Goal: Register for event/course

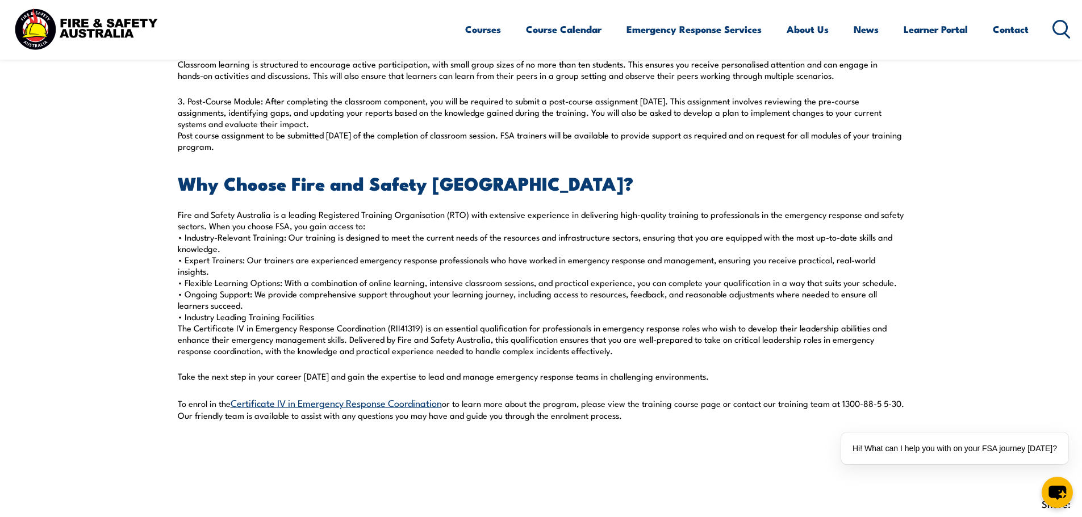
scroll to position [1136, 0]
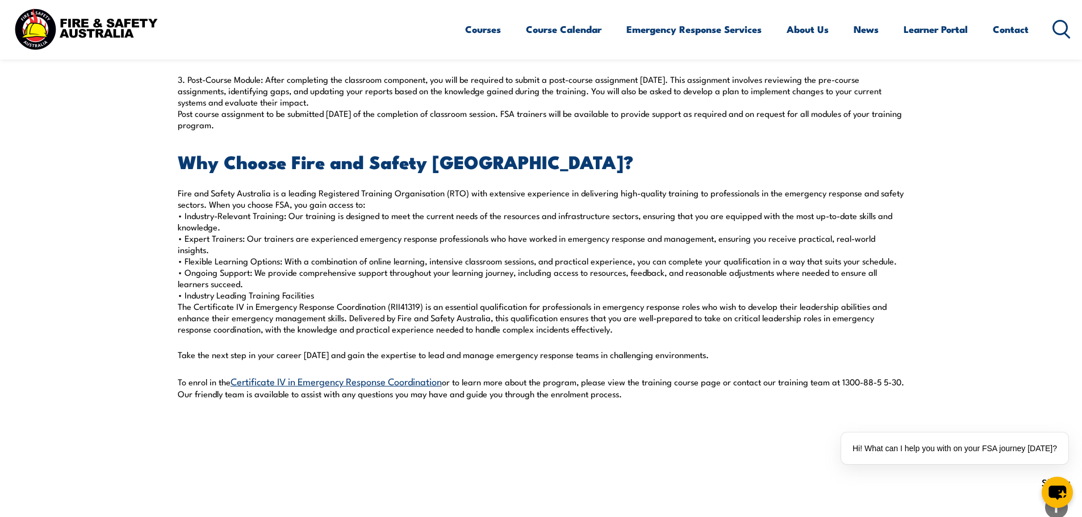
click at [275, 374] on link "Certificate IV in Emergency Response Coordination" at bounding box center [336, 381] width 211 height 14
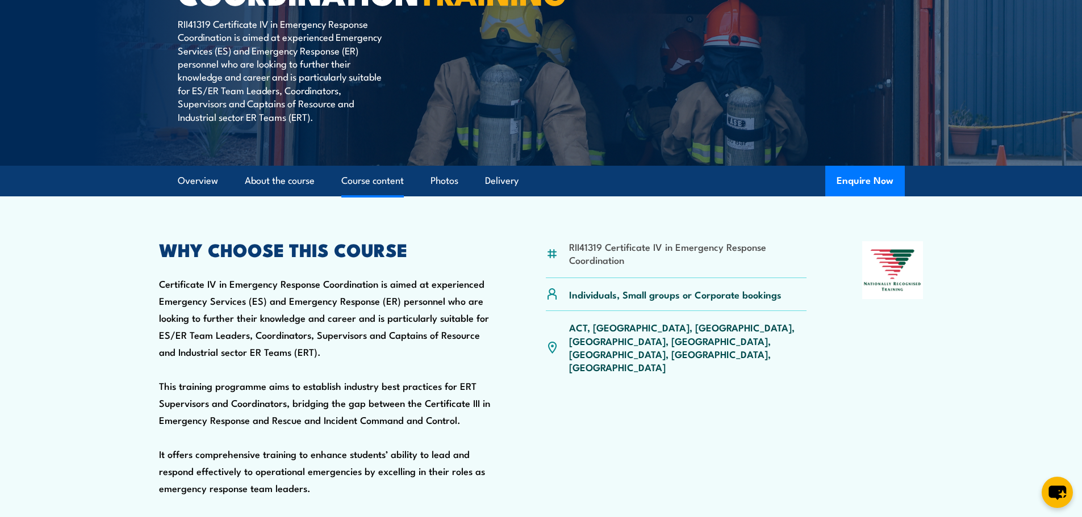
scroll to position [227, 0]
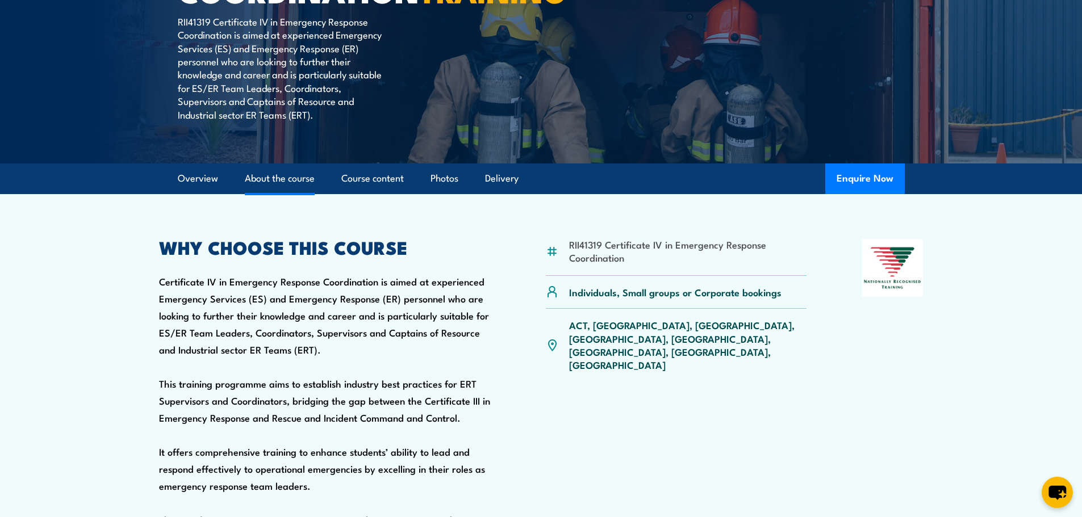
click at [274, 194] on link "About the course" at bounding box center [280, 179] width 70 height 30
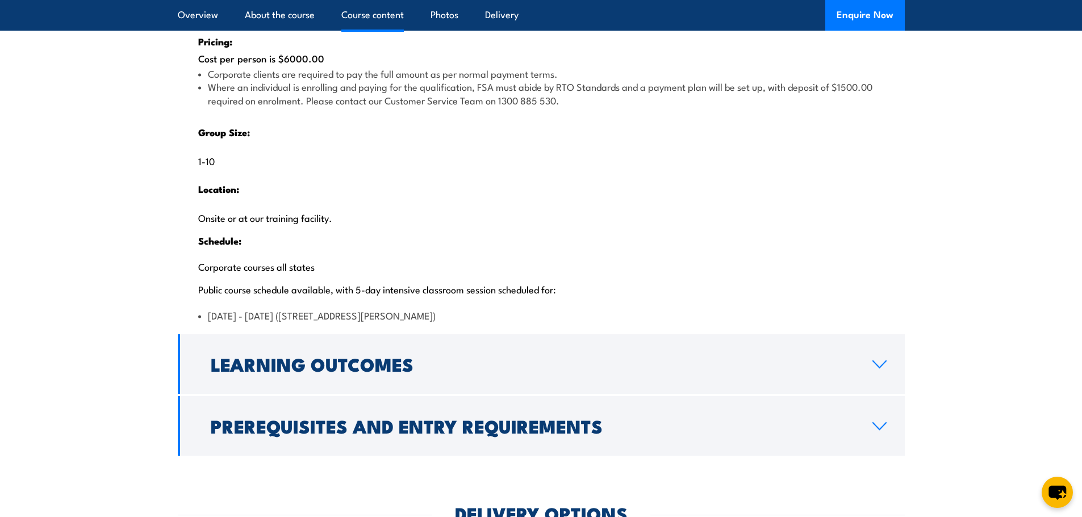
scroll to position [2279, 0]
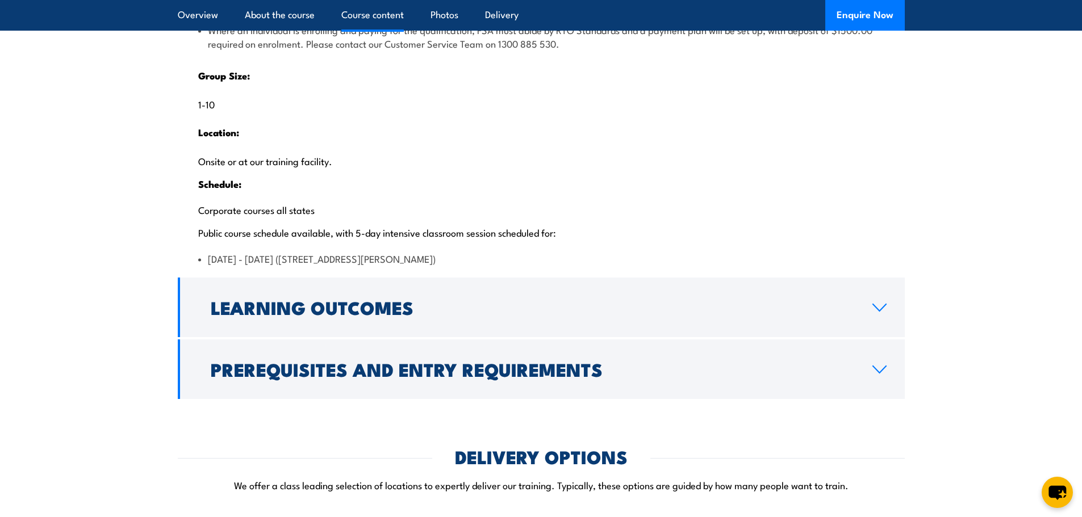
click at [877, 312] on icon at bounding box center [879, 307] width 15 height 9
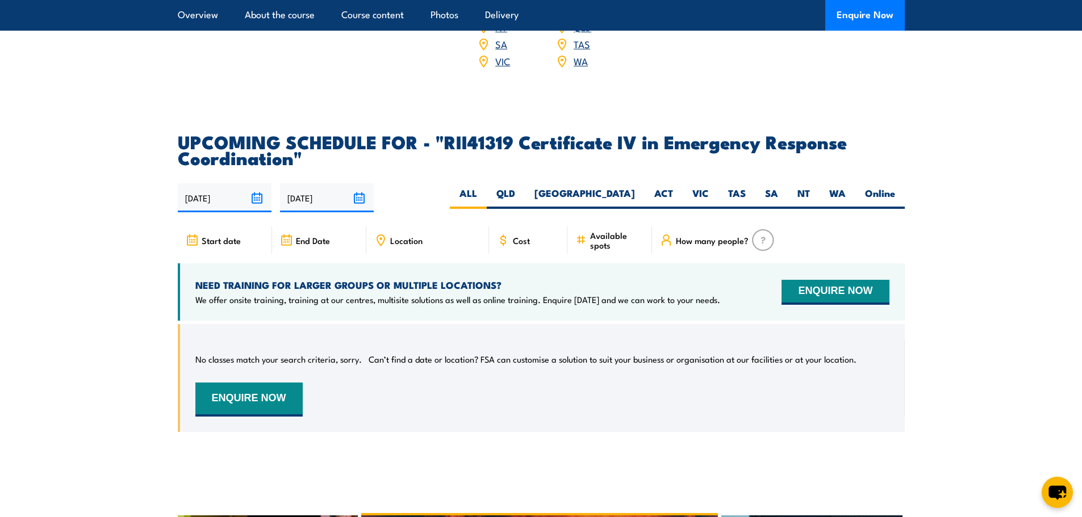
scroll to position [2342, 0]
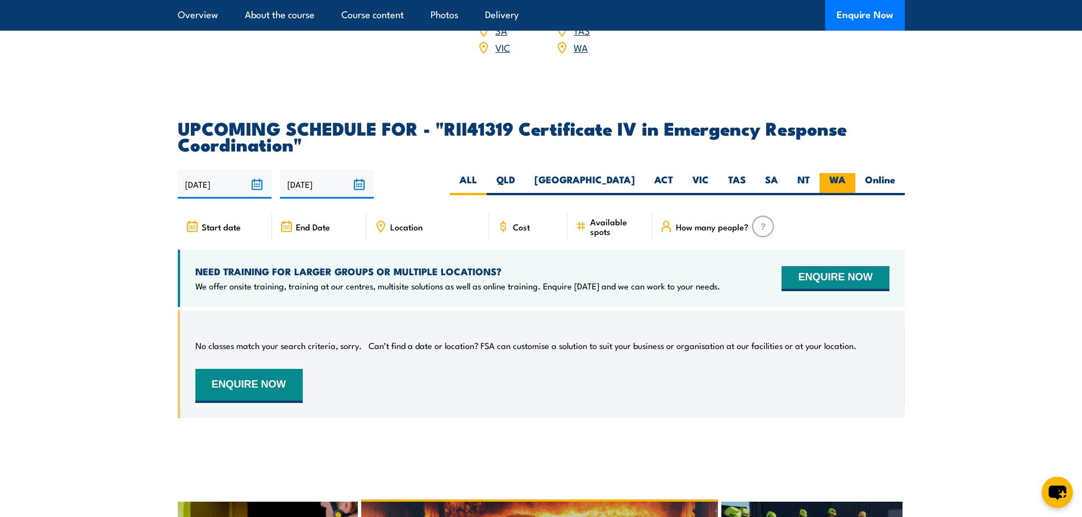
click at [840, 195] on label "WA" at bounding box center [837, 184] width 36 height 22
click at [846, 181] on input "WA" at bounding box center [849, 176] width 7 height 7
radio input "true"
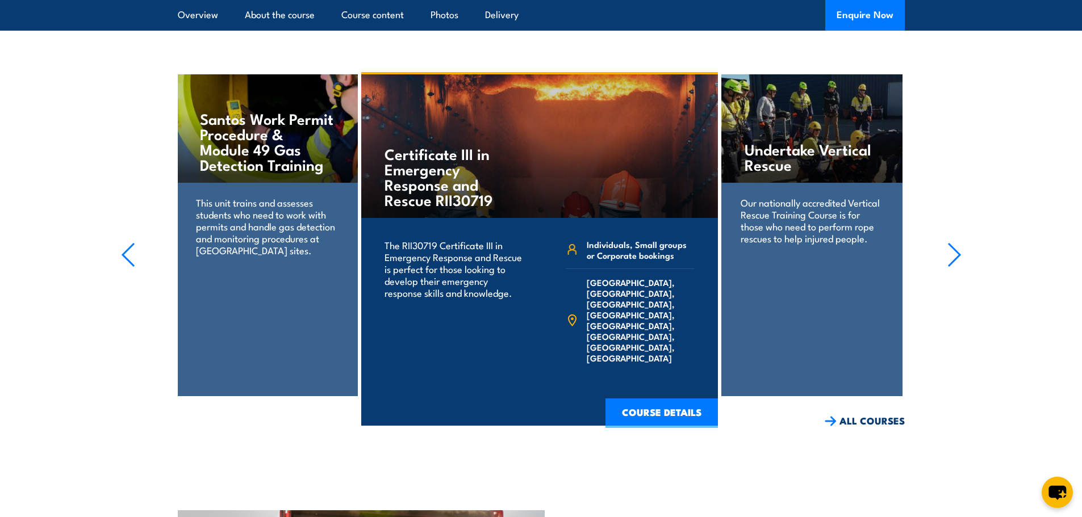
scroll to position [3490, 0]
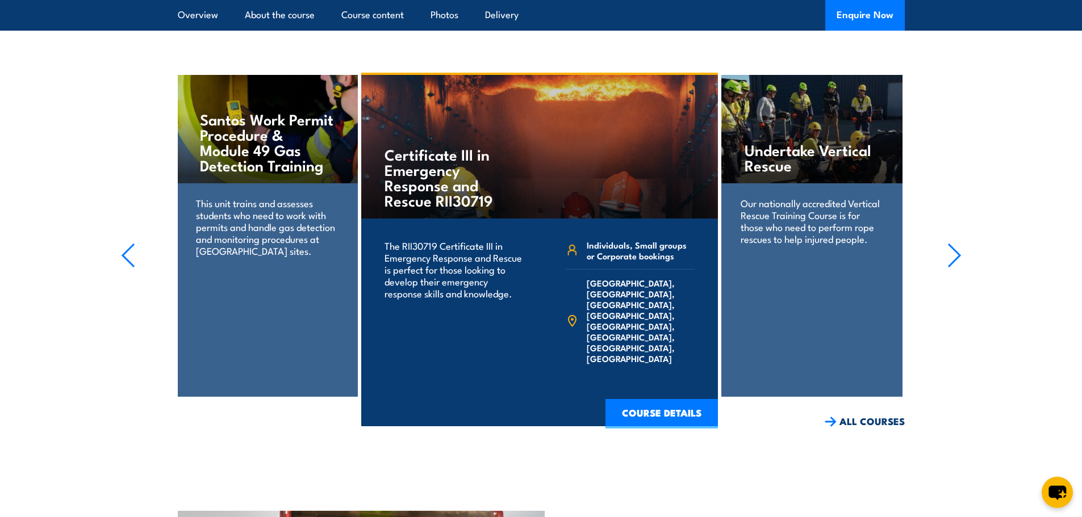
click at [957, 268] on icon "button" at bounding box center [954, 255] width 14 height 25
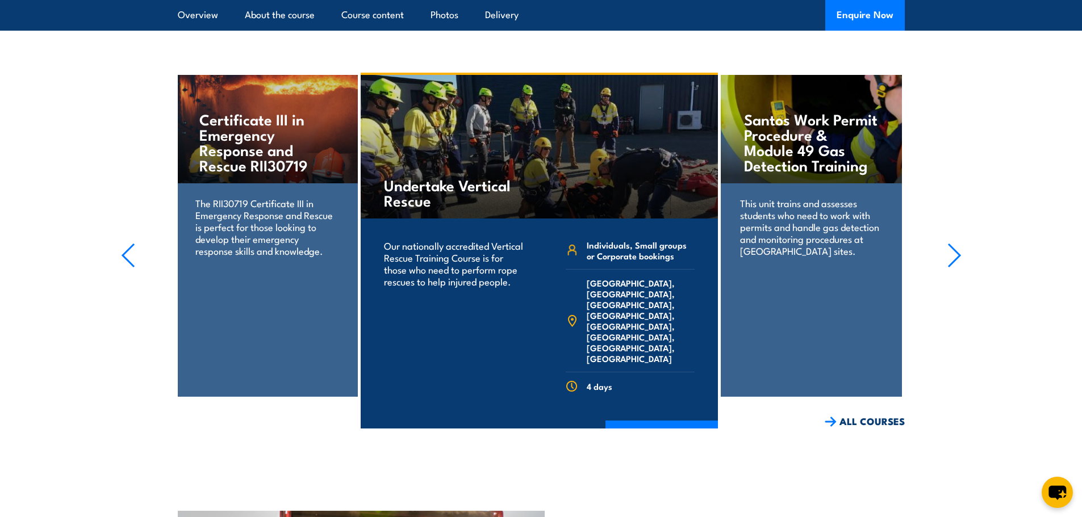
click at [956, 268] on icon "button" at bounding box center [954, 255] width 14 height 25
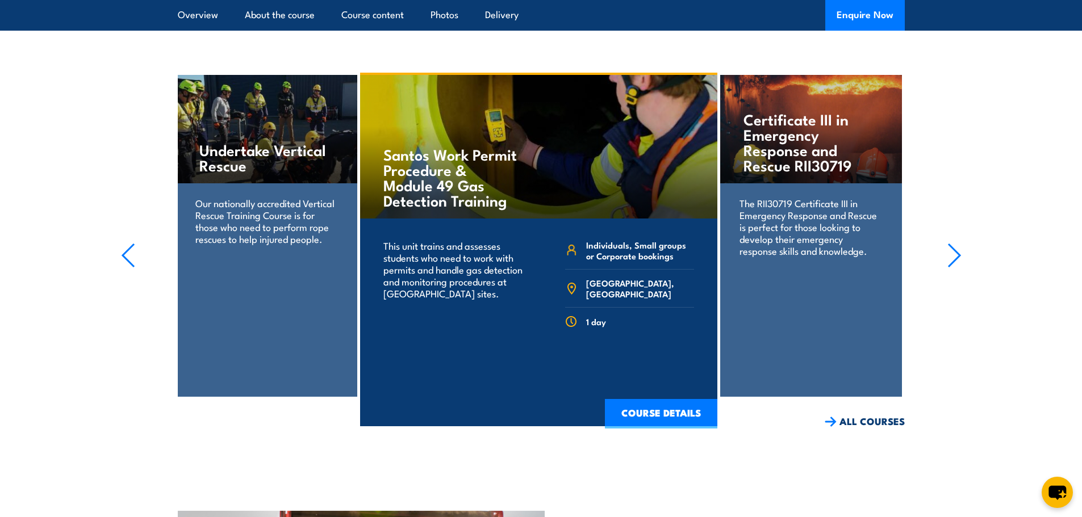
click at [957, 268] on icon "button" at bounding box center [954, 255] width 14 height 25
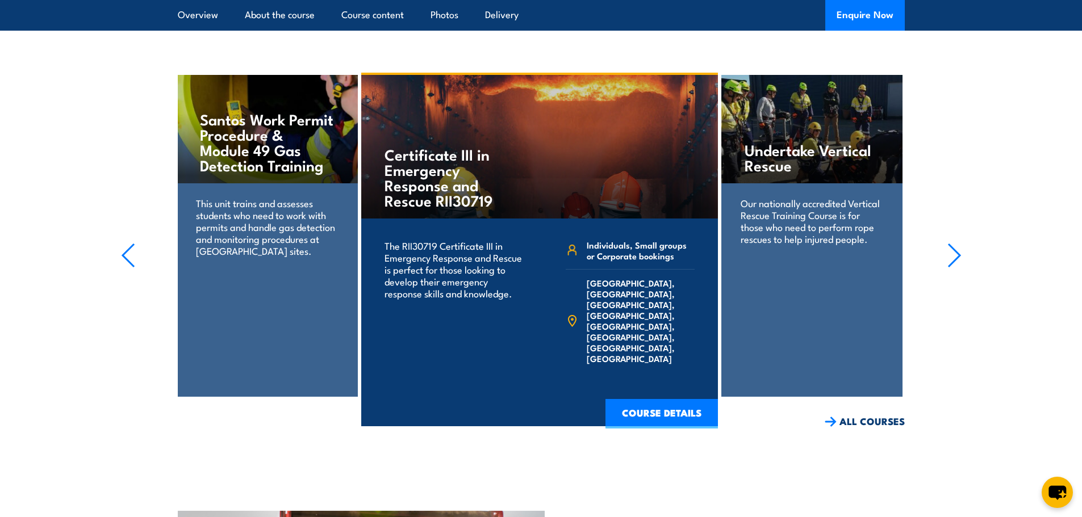
click at [957, 268] on icon "button" at bounding box center [954, 255] width 14 height 25
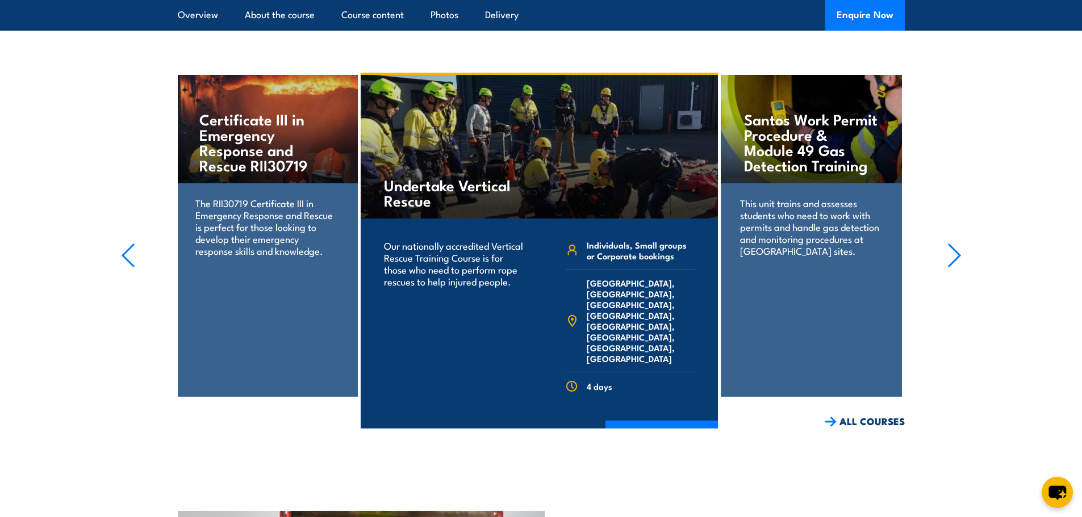
click at [953, 268] on icon "button" at bounding box center [954, 255] width 14 height 25
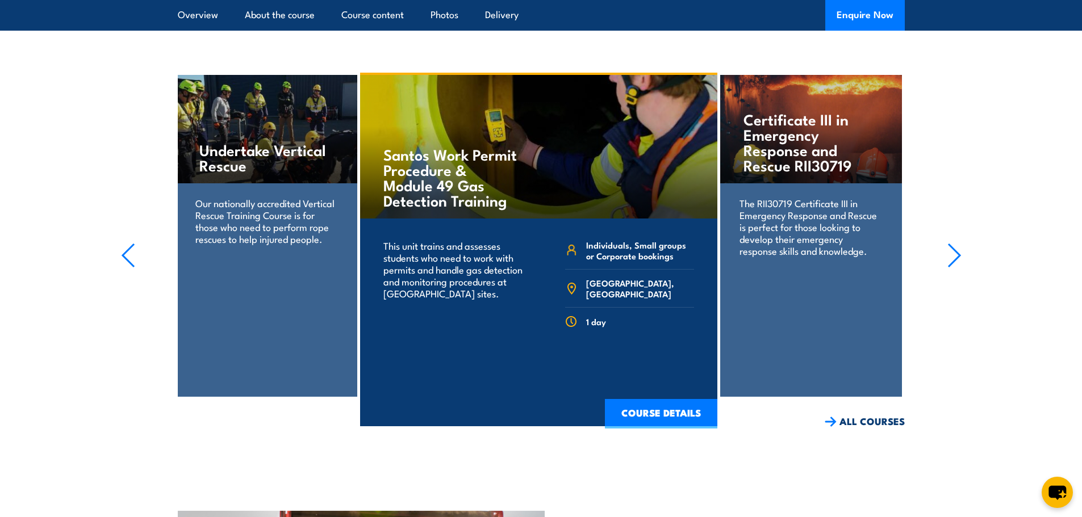
click at [955, 268] on icon "button" at bounding box center [954, 255] width 14 height 25
